Goal: Transaction & Acquisition: Purchase product/service

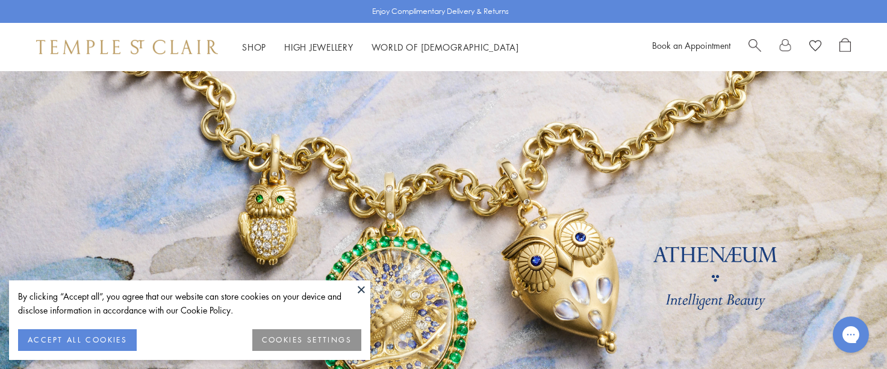
click at [357, 287] on button at bounding box center [361, 289] width 18 height 18
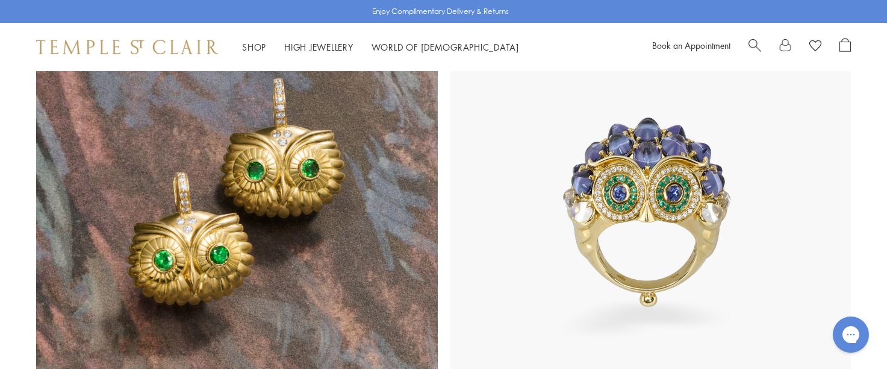
scroll to position [1127, 0]
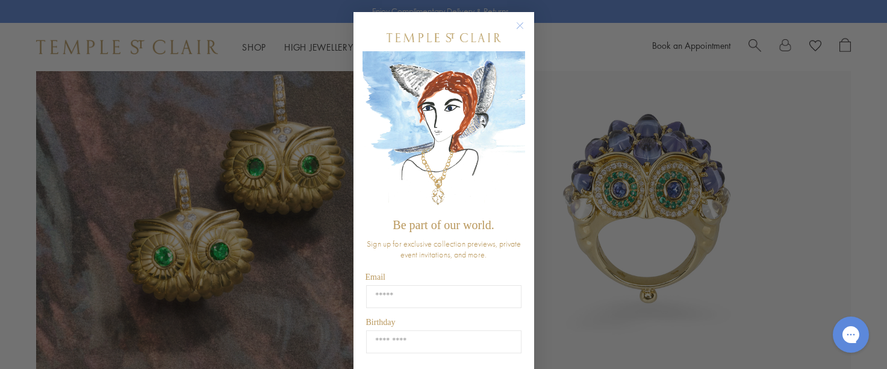
click at [520, 25] on circle "Close dialog" at bounding box center [520, 26] width 14 height 14
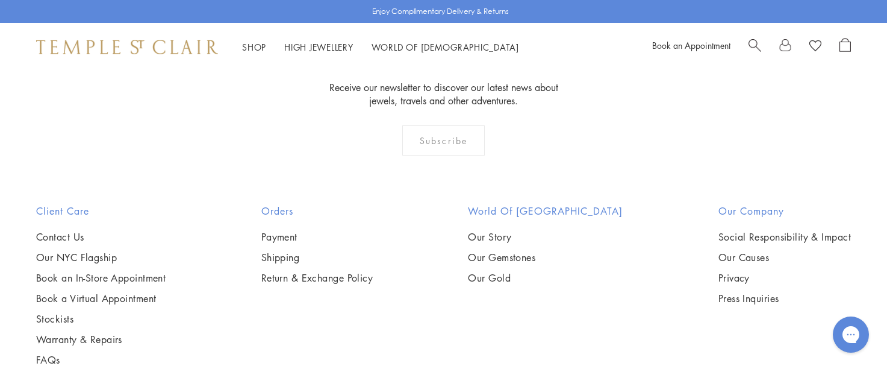
scroll to position [3431, 0]
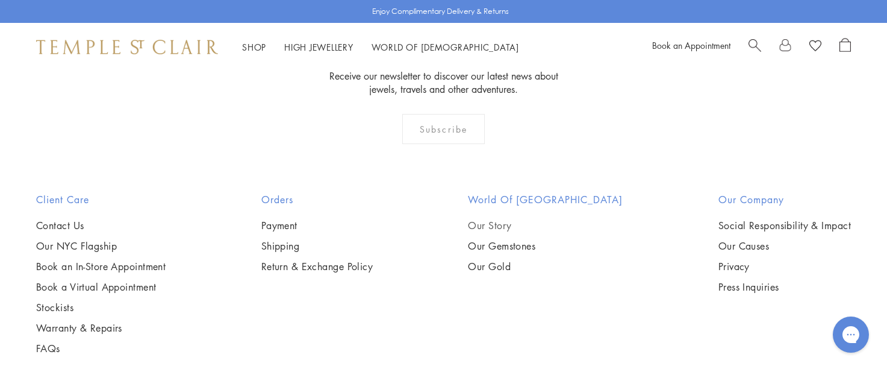
click at [522, 219] on link "Our Story" at bounding box center [545, 225] width 155 height 13
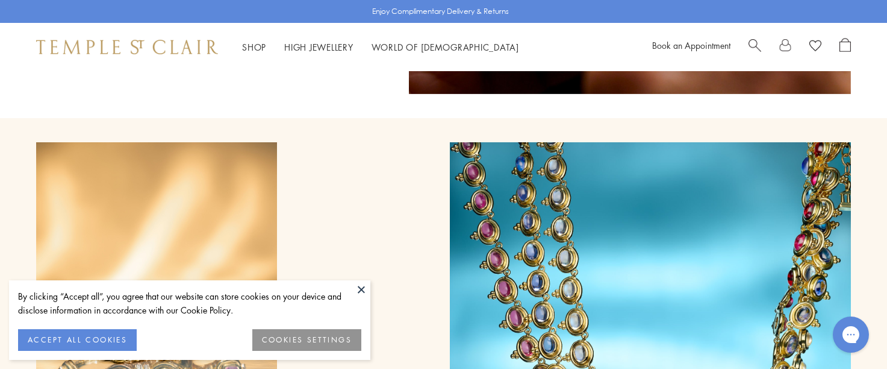
scroll to position [6494, 0]
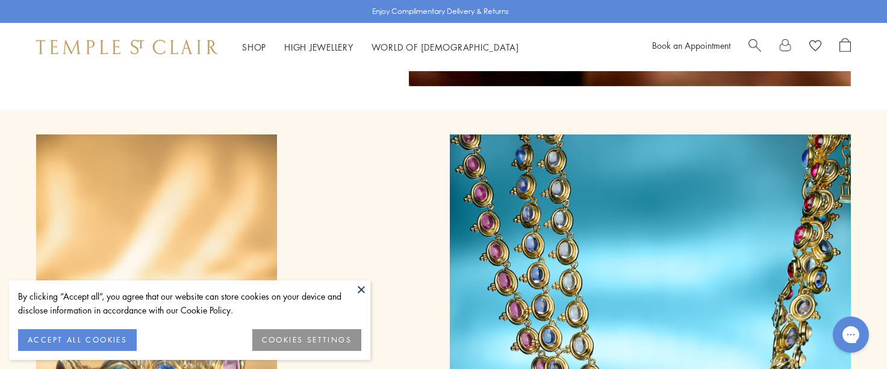
click at [358, 295] on button at bounding box center [361, 289] width 18 height 18
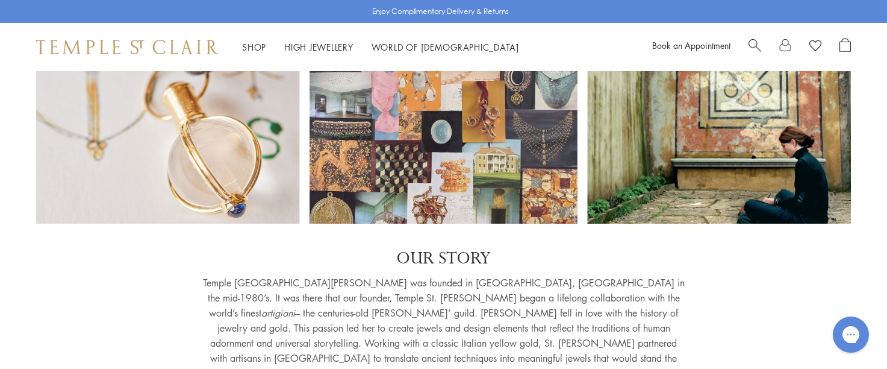
scroll to position [0, 0]
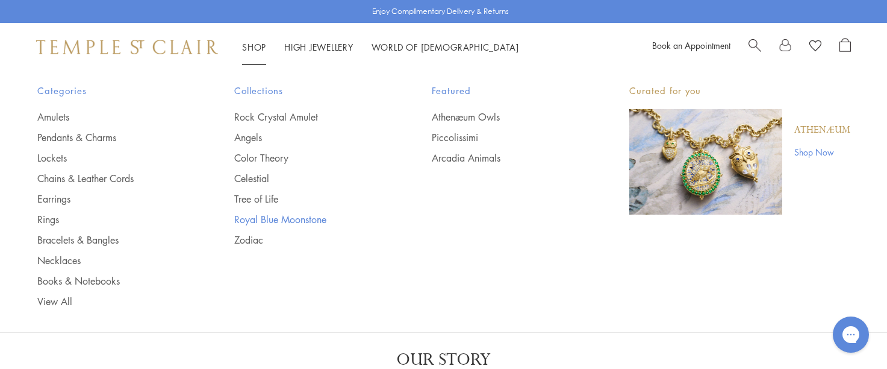
click at [277, 217] on link "Royal Blue Moonstone" at bounding box center [308, 219] width 149 height 13
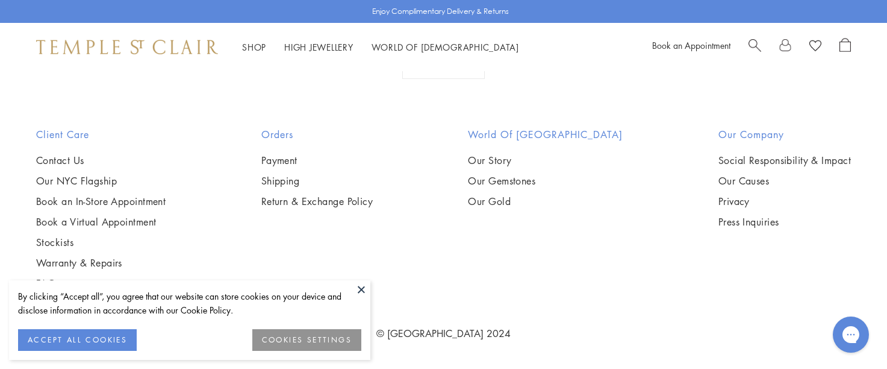
scroll to position [2741, 0]
click at [357, 292] on button at bounding box center [361, 289] width 18 height 18
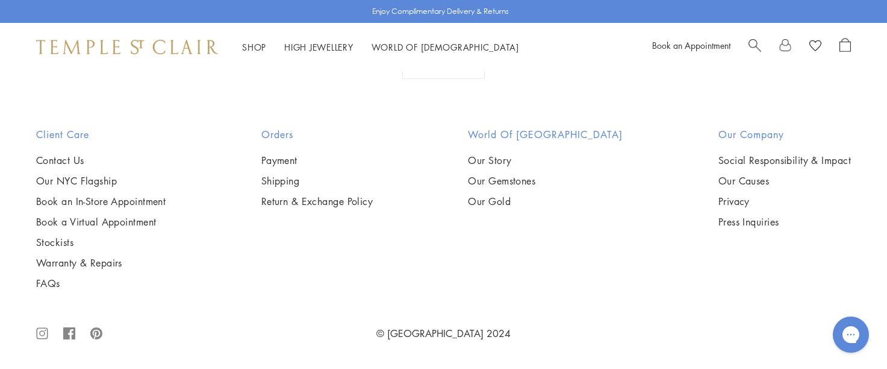
scroll to position [6217, 0]
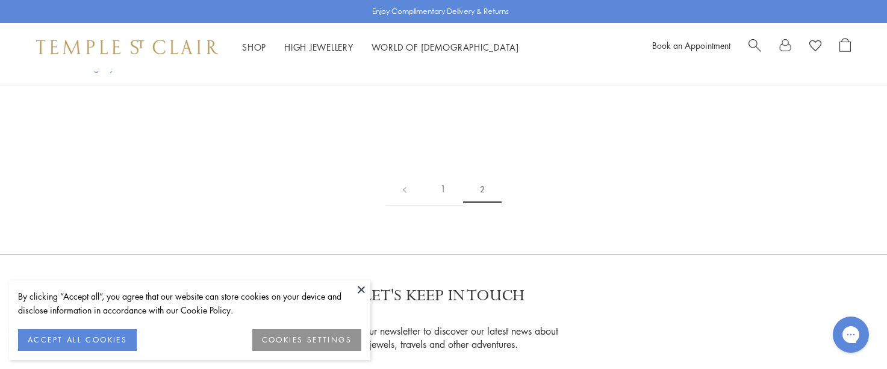
scroll to position [879, 0]
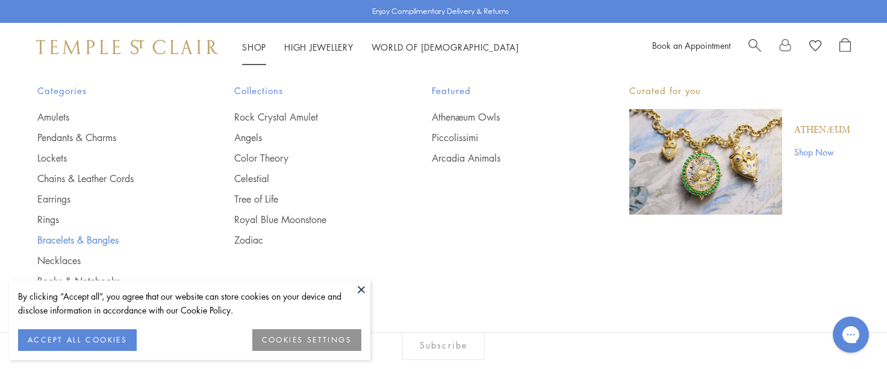
click at [58, 241] on link "Bracelets & Bangles" at bounding box center [111, 239] width 149 height 13
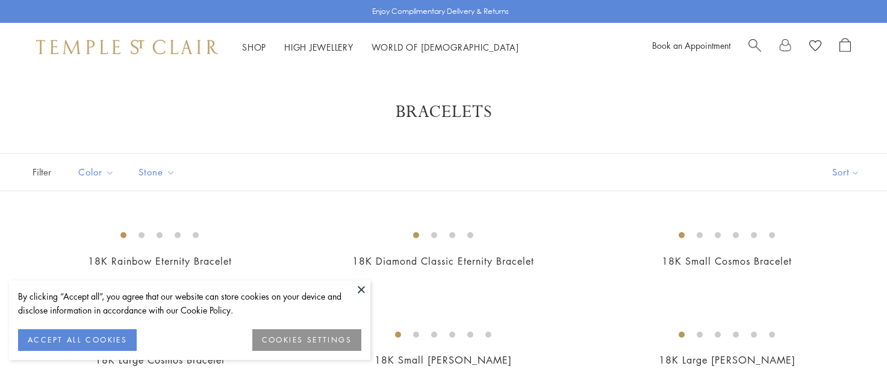
scroll to position [63, 0]
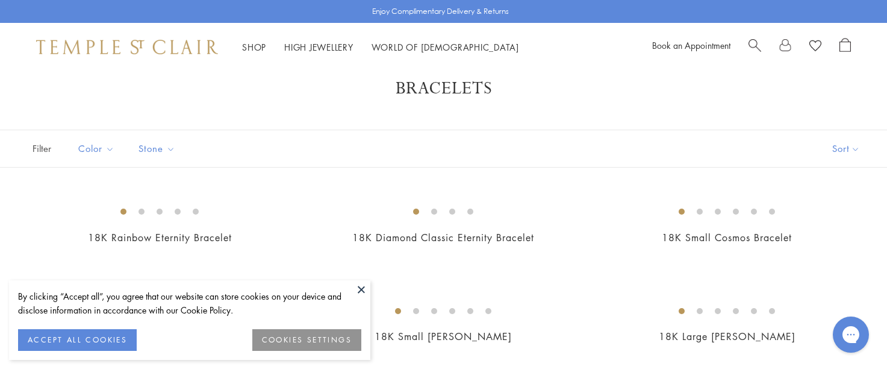
scroll to position [0, 0]
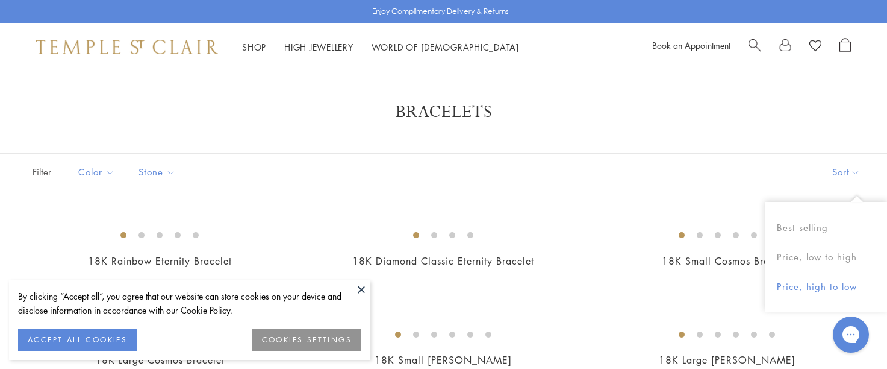
click at [823, 285] on button "Price, high to low" at bounding box center [826, 287] width 122 height 30
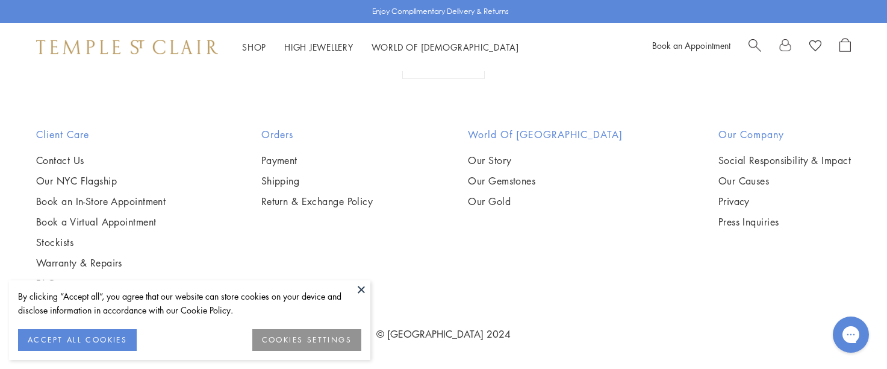
scroll to position [3229, 0]
click at [359, 293] on button at bounding box center [361, 289] width 18 height 18
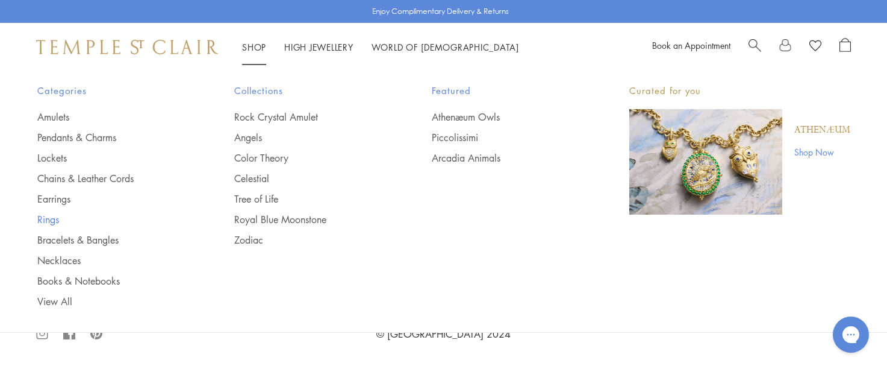
click at [52, 217] on link "Rings" at bounding box center [111, 219] width 149 height 13
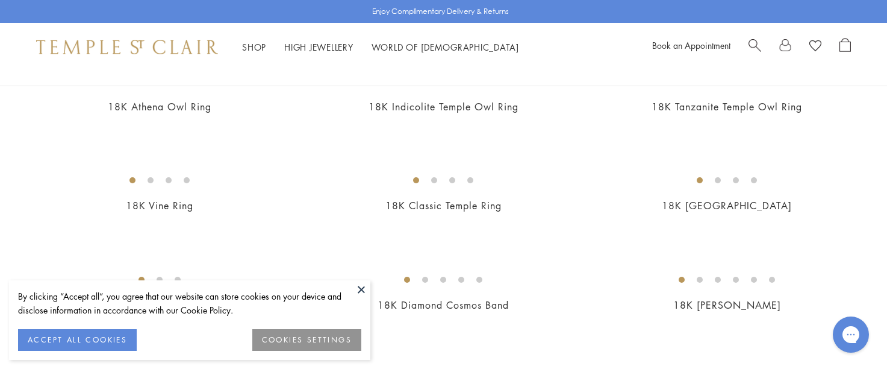
scroll to position [201, 0]
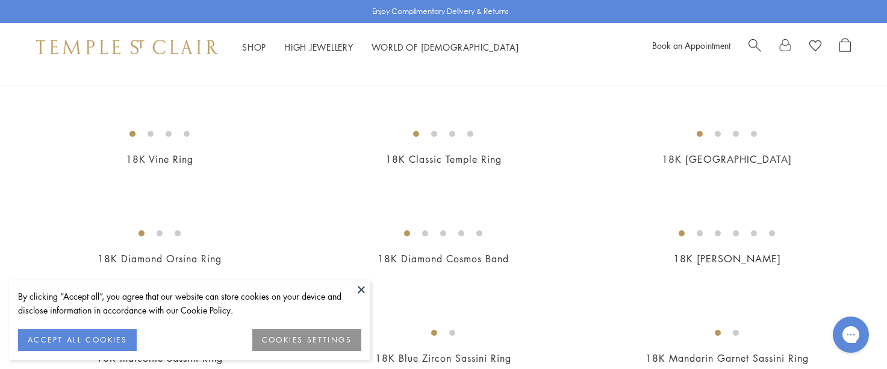
click at [361, 290] on button at bounding box center [361, 289] width 18 height 18
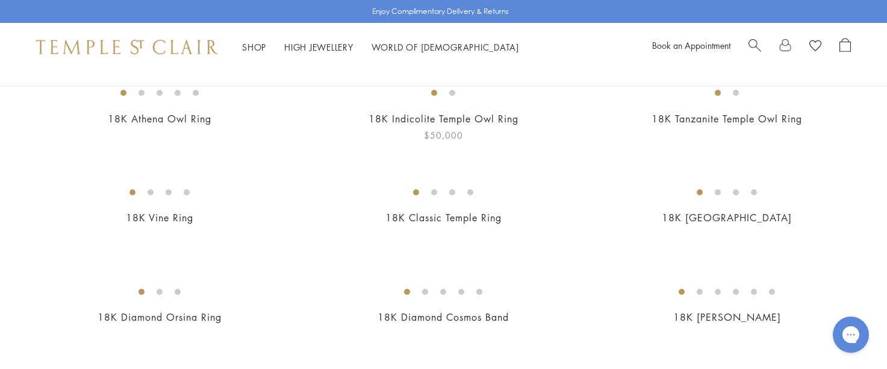
scroll to position [0, 0]
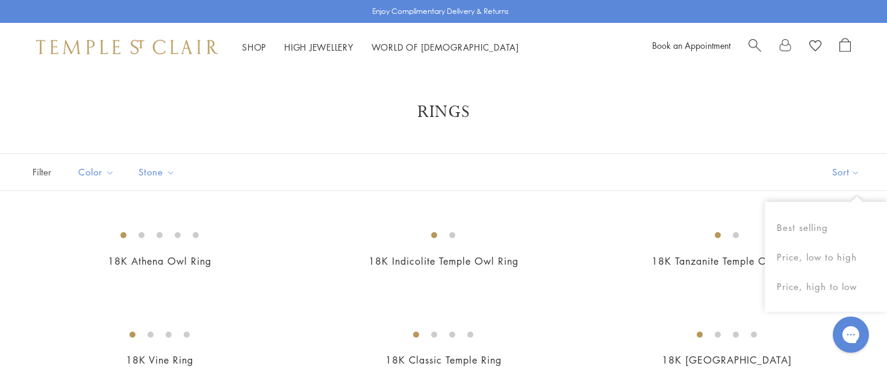
click at [850, 167] on button "Sort" at bounding box center [846, 172] width 82 height 37
click at [815, 282] on button "Price, high to low" at bounding box center [826, 287] width 122 height 30
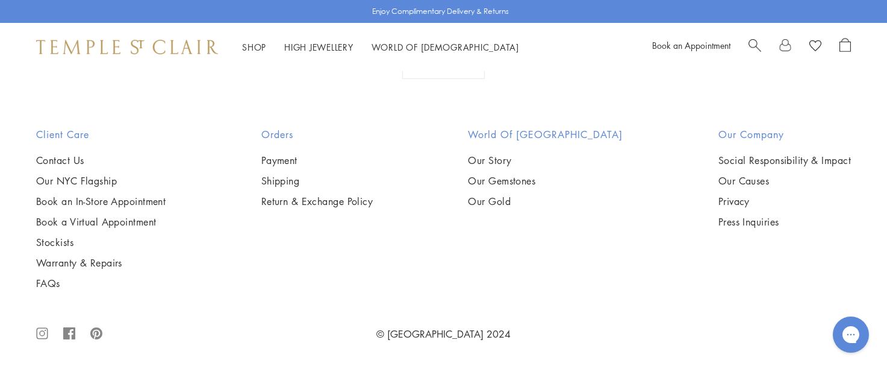
scroll to position [5488, 0]
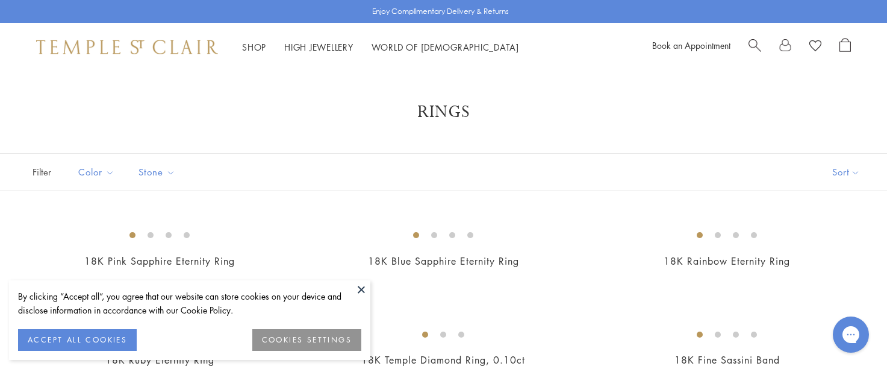
scroll to position [129, 0]
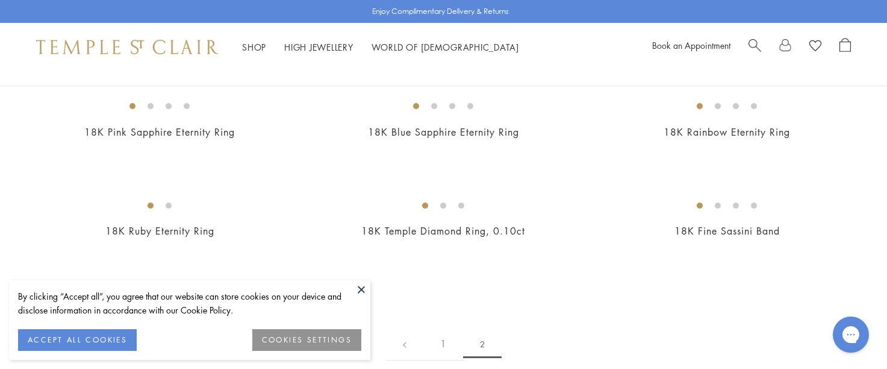
click at [359, 290] on button at bounding box center [361, 289] width 18 height 18
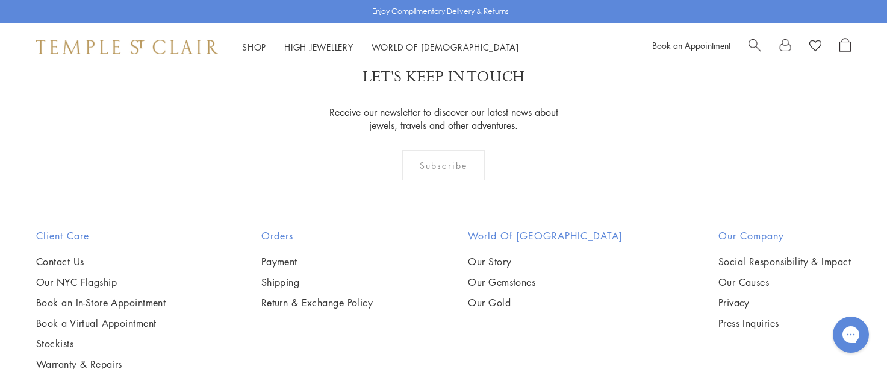
scroll to position [499, 0]
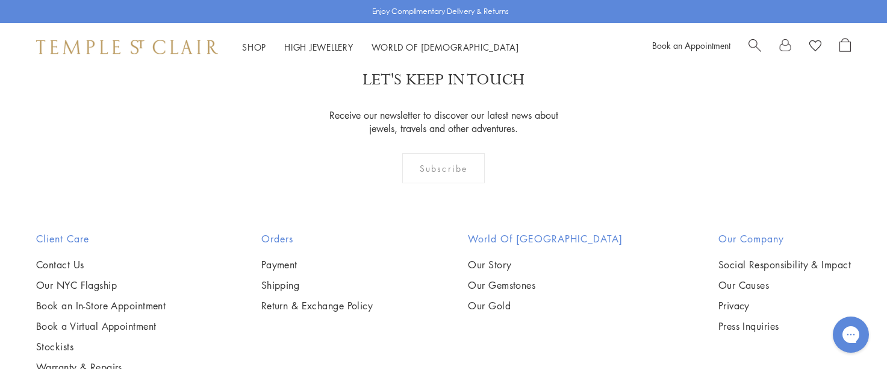
click at [0, 0] on img at bounding box center [0, 0] width 0 height 0
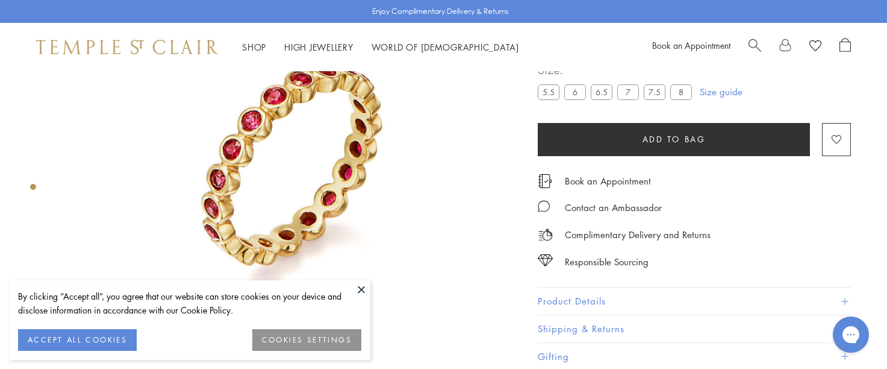
scroll to position [158, 0]
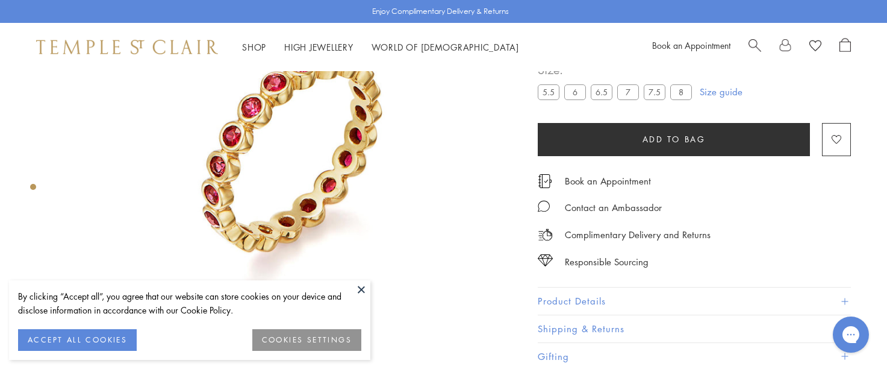
click at [349, 229] on img at bounding box center [290, 143] width 460 height 460
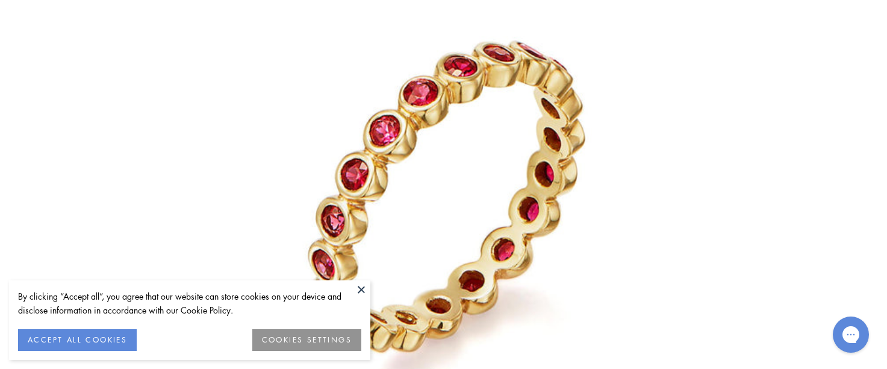
click at [361, 292] on button at bounding box center [361, 289] width 18 height 18
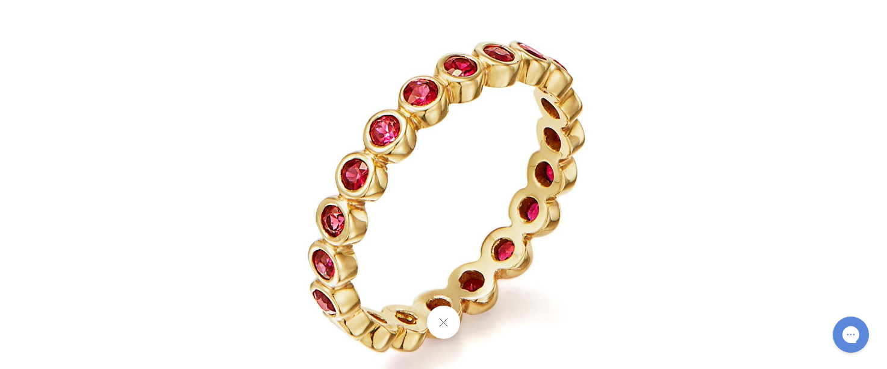
click at [444, 324] on button at bounding box center [443, 321] width 33 height 33
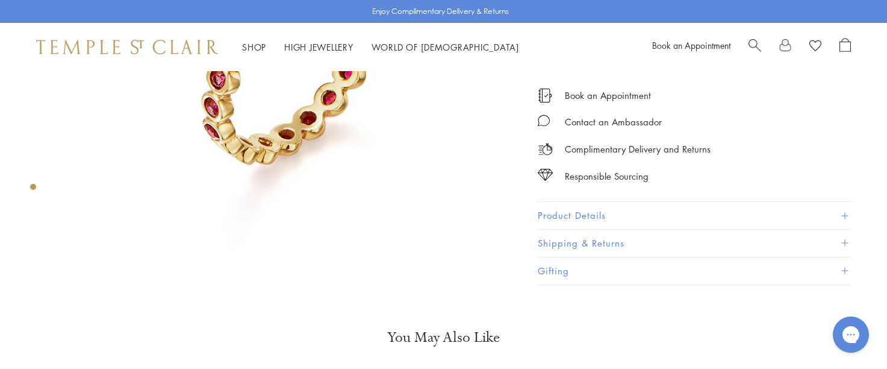
scroll to position [247, 0]
click at [553, 207] on button "Product Details" at bounding box center [694, 214] width 313 height 27
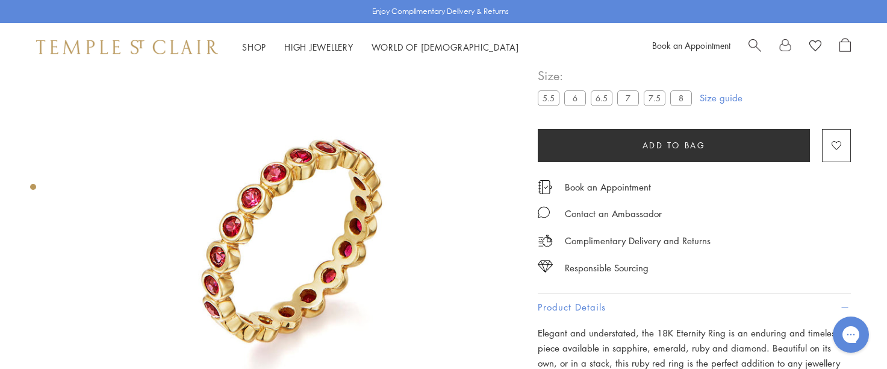
scroll to position [0, 0]
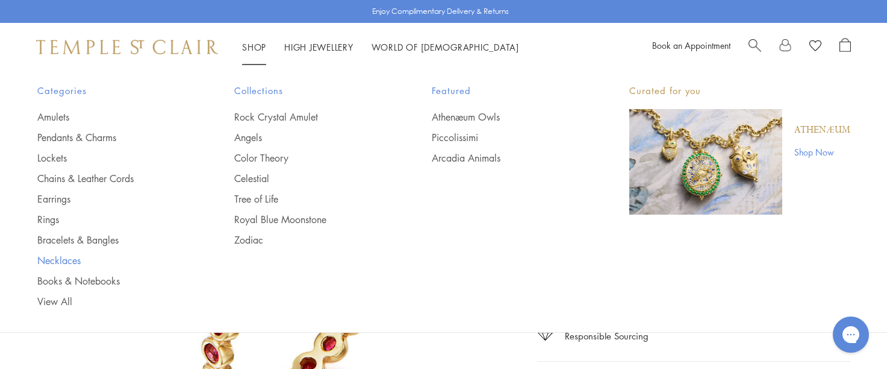
click at [61, 255] on link "Necklaces" at bounding box center [111, 260] width 149 height 13
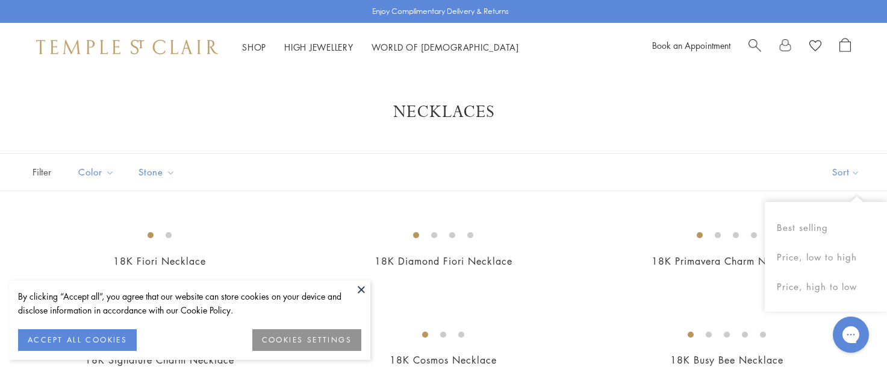
click at [847, 172] on button "Sort" at bounding box center [846, 172] width 82 height 37
click at [831, 255] on button "Price, low to high" at bounding box center [826, 257] width 122 height 30
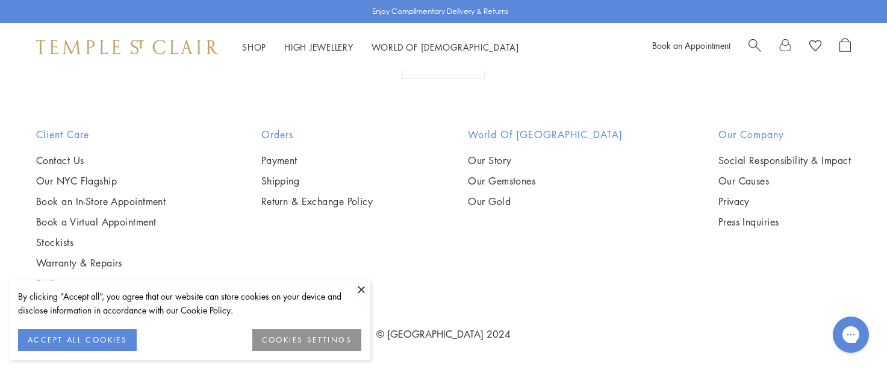
scroll to position [3810, 0]
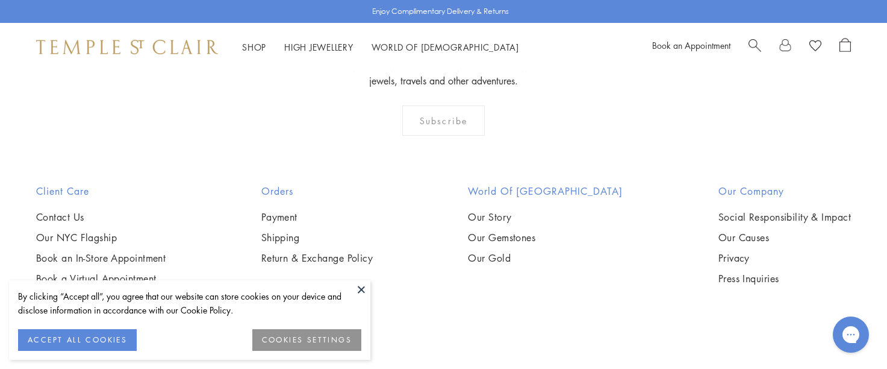
scroll to position [1509, 0]
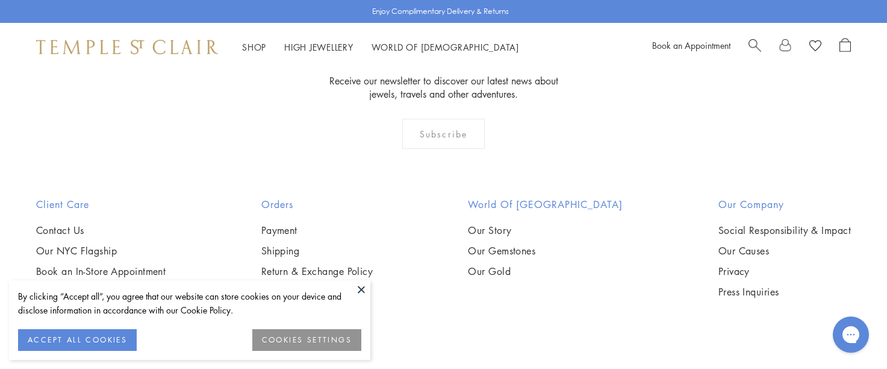
click at [0, 0] on img at bounding box center [0, 0] width 0 height 0
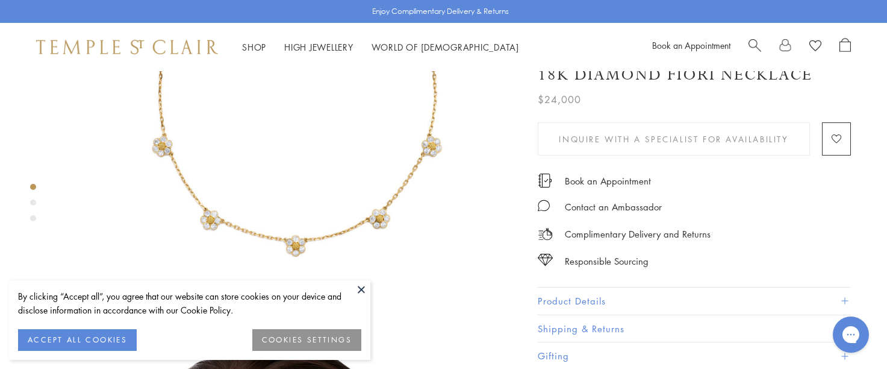
scroll to position [136, 0]
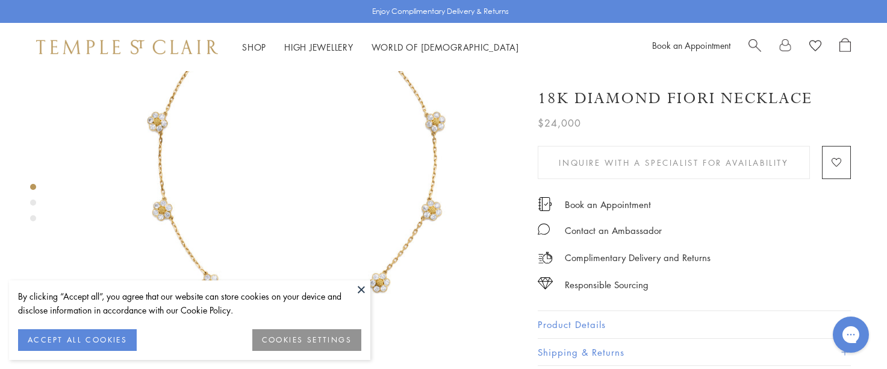
click at [416, 199] on img at bounding box center [290, 165] width 460 height 460
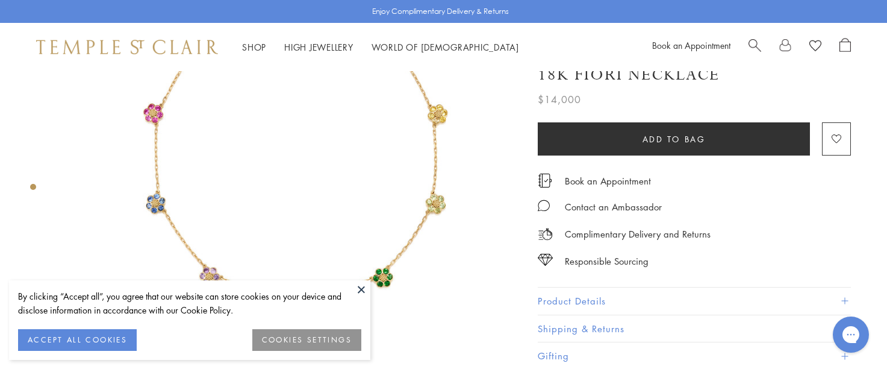
scroll to position [189, 0]
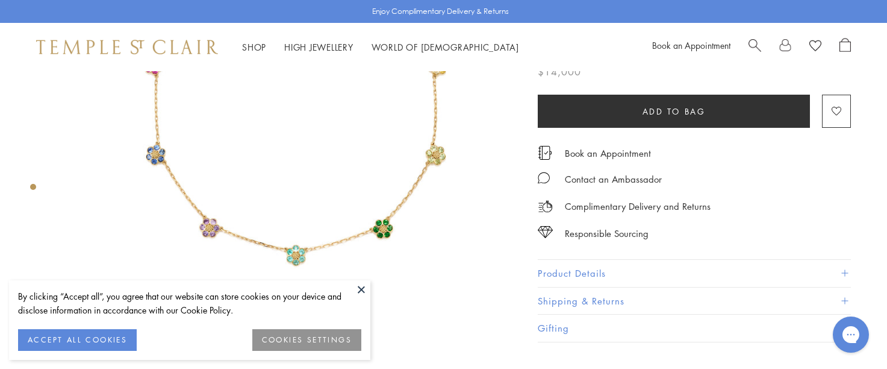
click at [351, 276] on img at bounding box center [290, 113] width 460 height 460
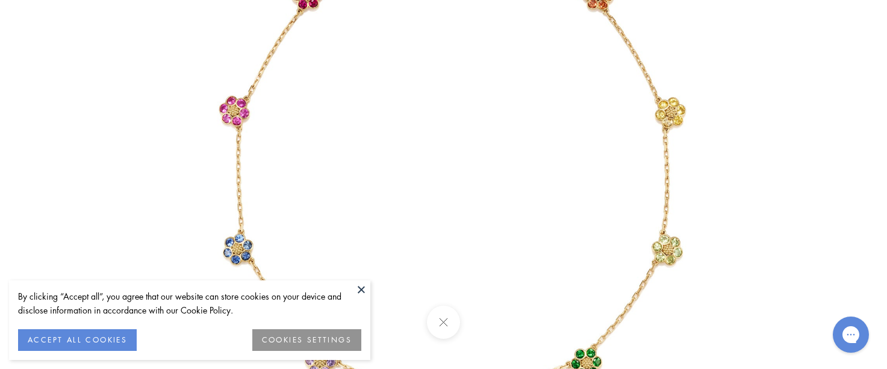
click at [363, 290] on button at bounding box center [361, 289] width 18 height 18
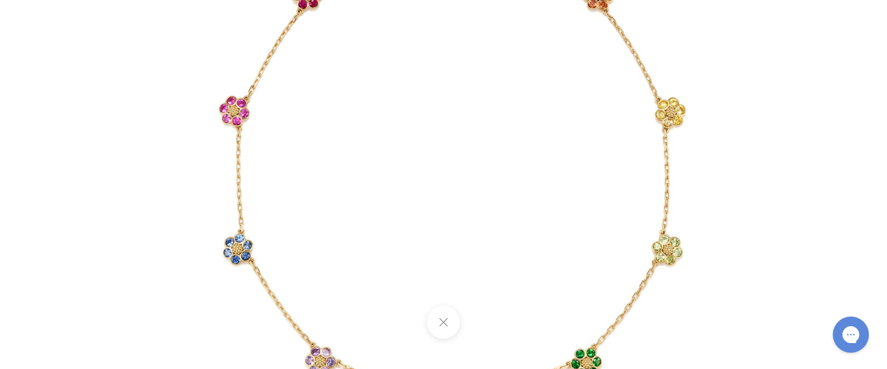
click at [449, 328] on button at bounding box center [443, 321] width 33 height 33
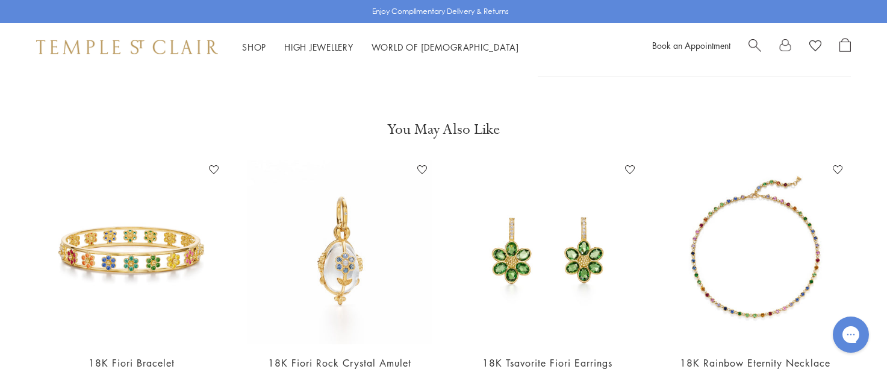
scroll to position [298, 0]
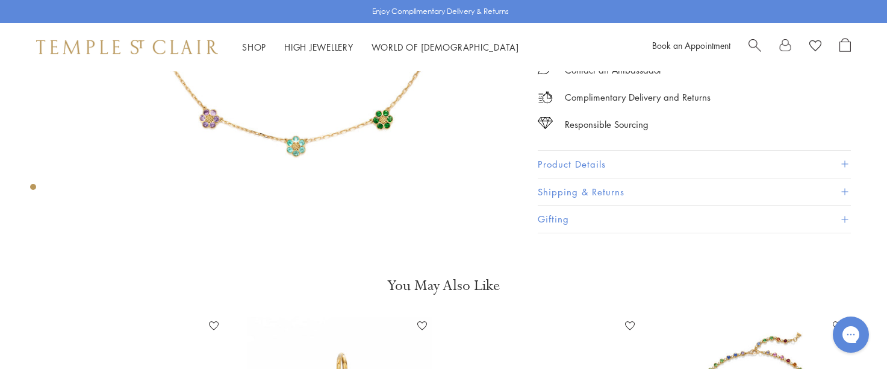
click at [560, 155] on button "Product Details" at bounding box center [694, 164] width 313 height 27
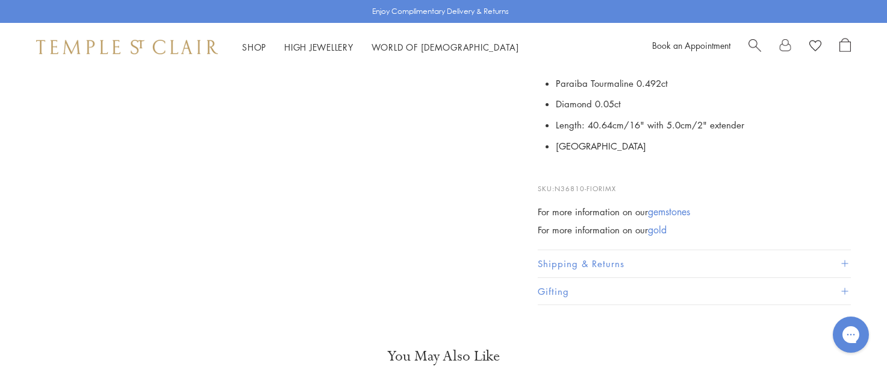
scroll to position [441, 0]
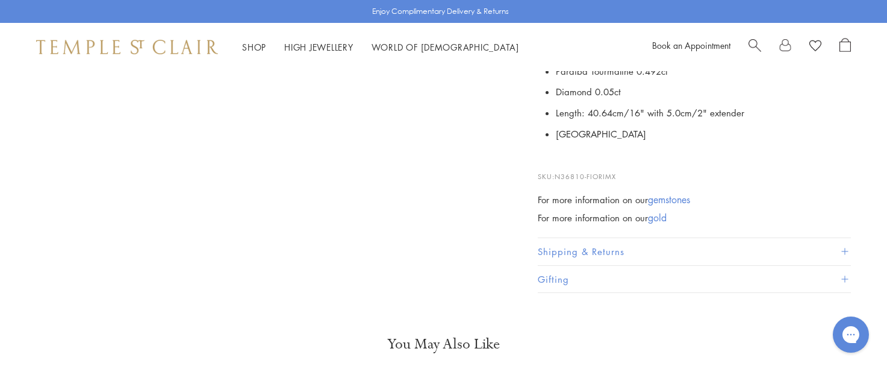
click at [569, 248] on button "Shipping & Returns" at bounding box center [694, 251] width 313 height 27
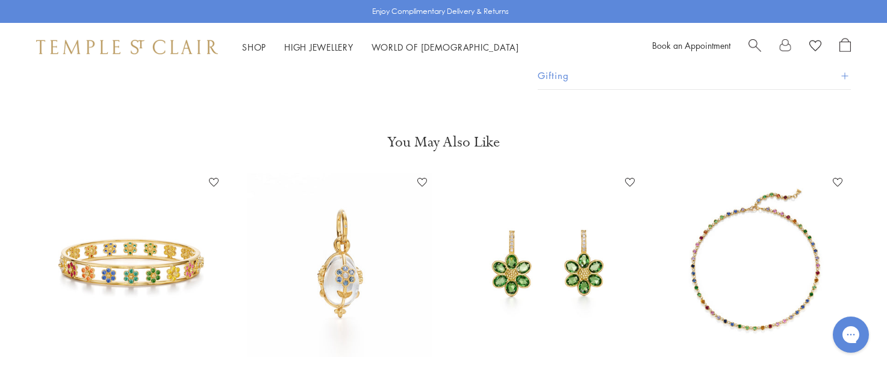
click at [541, 310] on img at bounding box center [548, 265] width 184 height 184
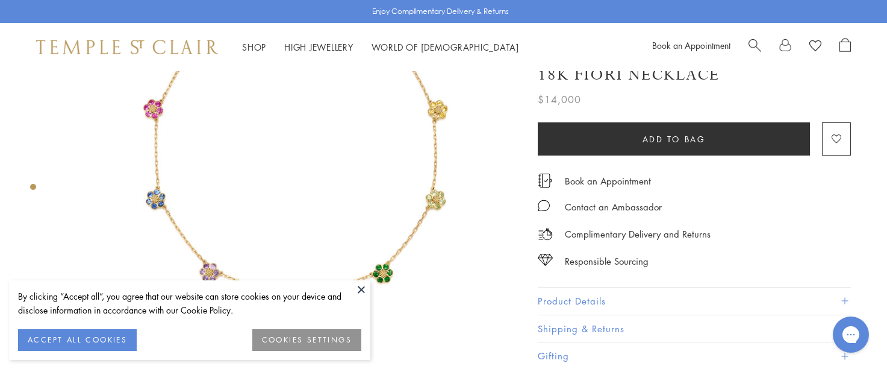
scroll to position [173, 0]
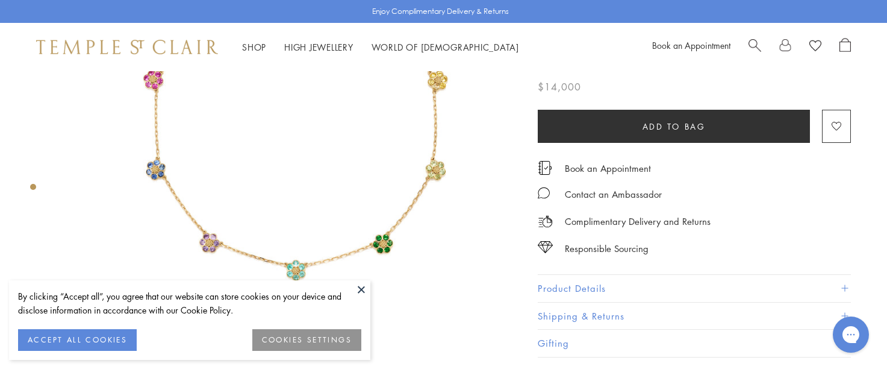
click at [554, 281] on button "Product Details" at bounding box center [694, 288] width 313 height 27
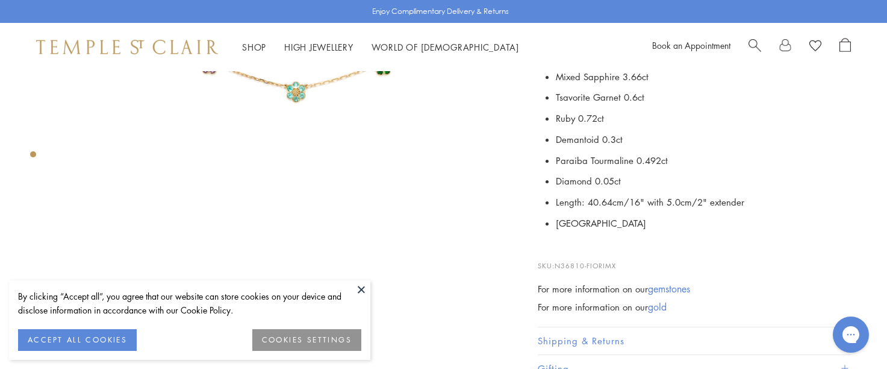
scroll to position [355, 0]
